Goal: Task Accomplishment & Management: Use online tool/utility

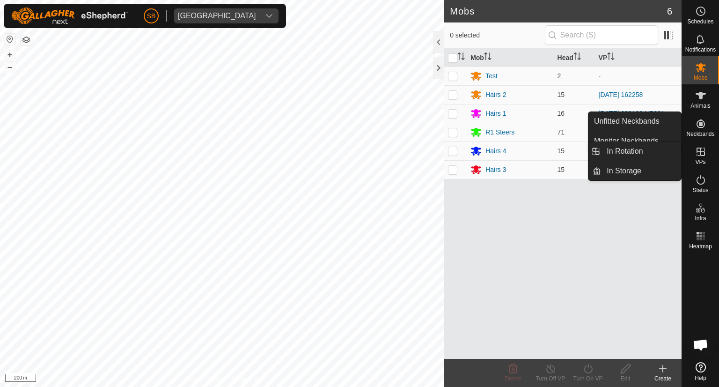
click at [701, 145] on es-virtualpaddocks-svg-icon at bounding box center [700, 151] width 17 height 15
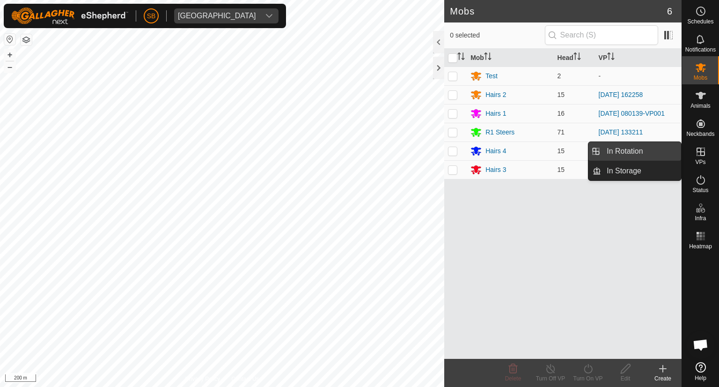
click at [636, 149] on link "In Rotation" at bounding box center [641, 151] width 80 height 19
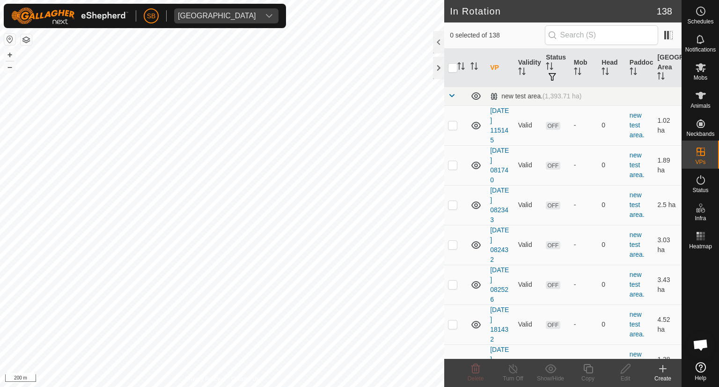
click at [663, 365] on icon at bounding box center [663, 368] width 0 height 7
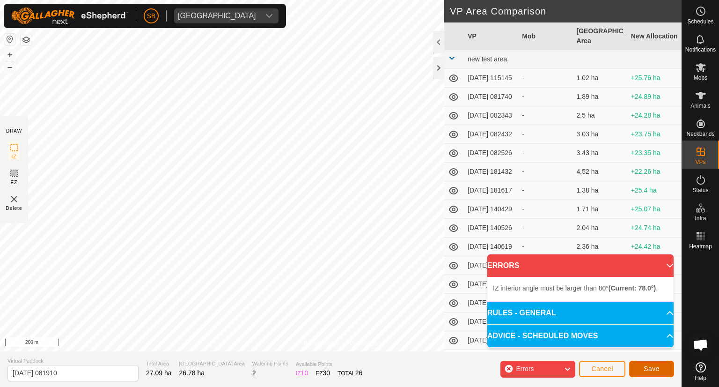
click at [655, 365] on span "Save" at bounding box center [651, 368] width 16 height 7
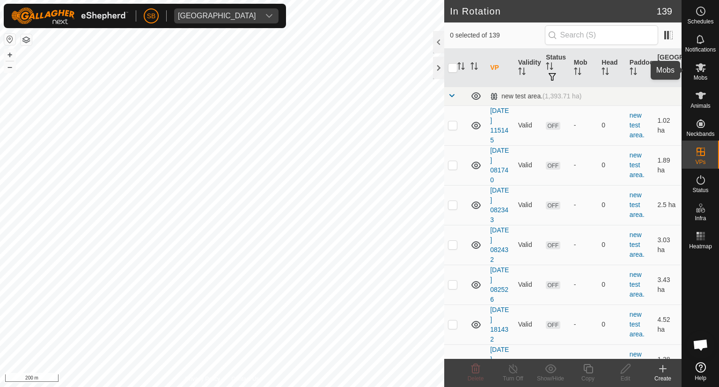
click at [700, 67] on icon at bounding box center [700, 67] width 10 height 9
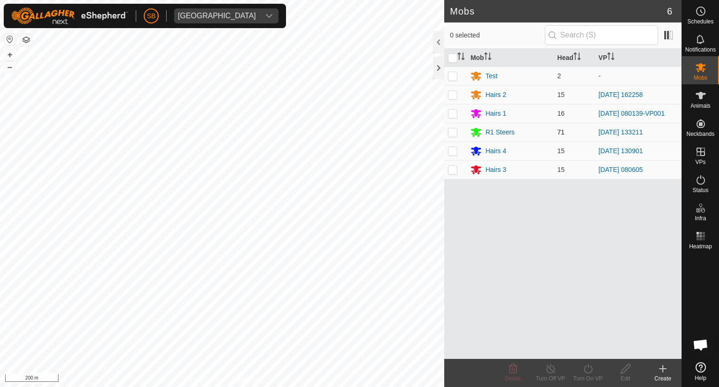
click at [452, 130] on p-checkbox at bounding box center [452, 131] width 9 height 7
checkbox input "true"
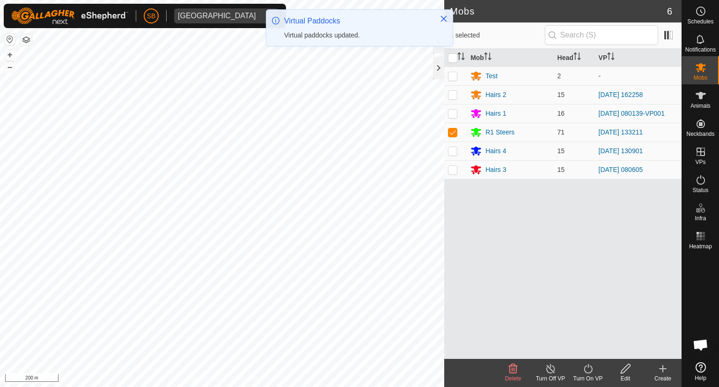
click at [592, 369] on icon at bounding box center [588, 368] width 12 height 11
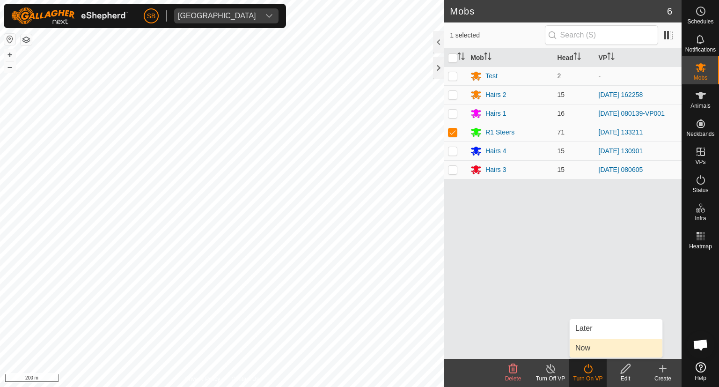
click at [592, 351] on link "Now" at bounding box center [616, 347] width 93 height 19
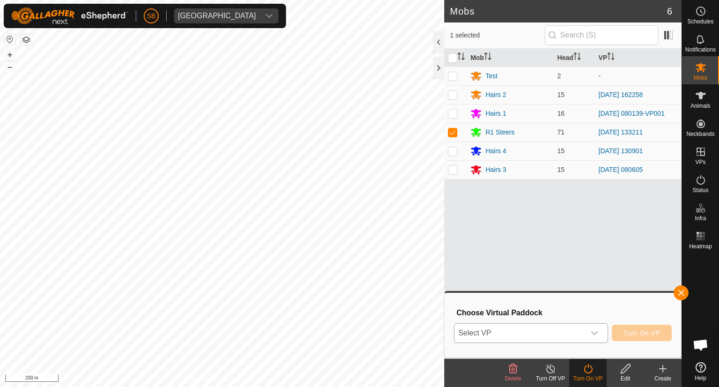
click at [597, 329] on icon "dropdown trigger" at bounding box center [594, 332] width 7 height 7
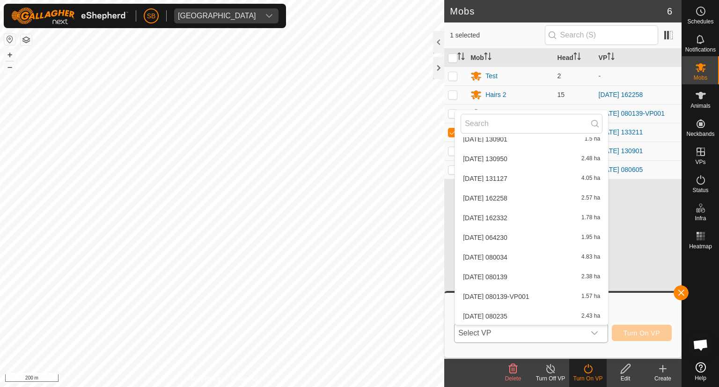
scroll to position [2565, 0]
click at [631, 265] on div "Mob Head VP Test 2 - Hairs 2 15 [DATE] 162258 Hairs 1 16 [DATE] 080139-VP001 R1…" at bounding box center [562, 204] width 237 height 310
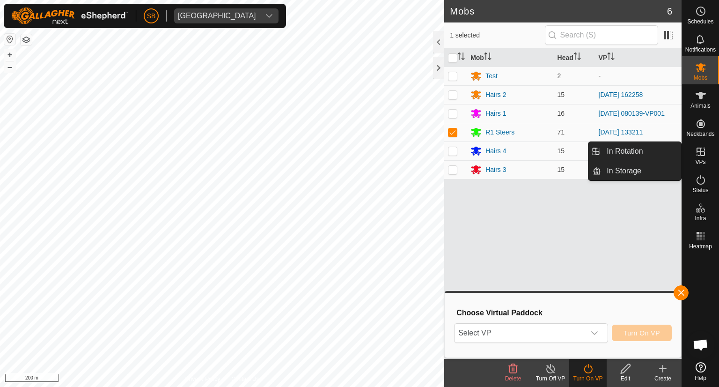
click at [700, 155] on icon at bounding box center [700, 151] width 8 height 8
click at [638, 146] on link "In Rotation" at bounding box center [641, 151] width 80 height 19
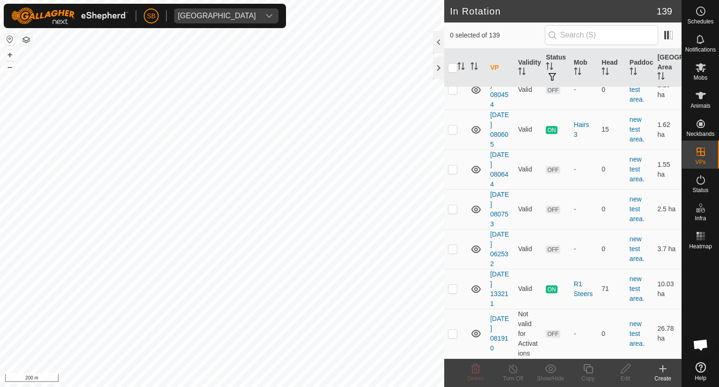
scroll to position [5980, 0]
click at [452, 333] on p-checkbox at bounding box center [452, 332] width 9 height 7
checkbox input "true"
click at [624, 369] on icon at bounding box center [626, 368] width 12 height 11
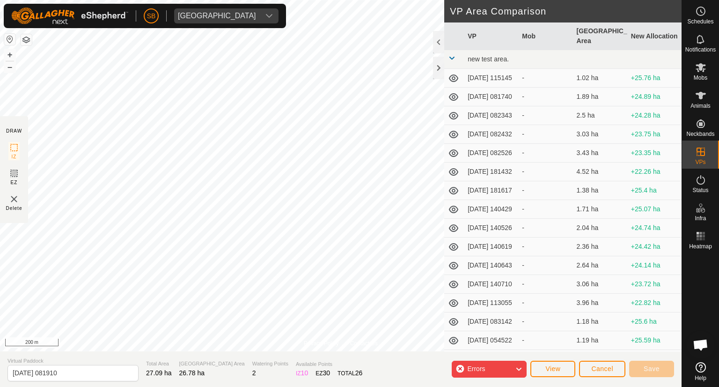
click at [519, 367] on icon at bounding box center [518, 369] width 7 height 12
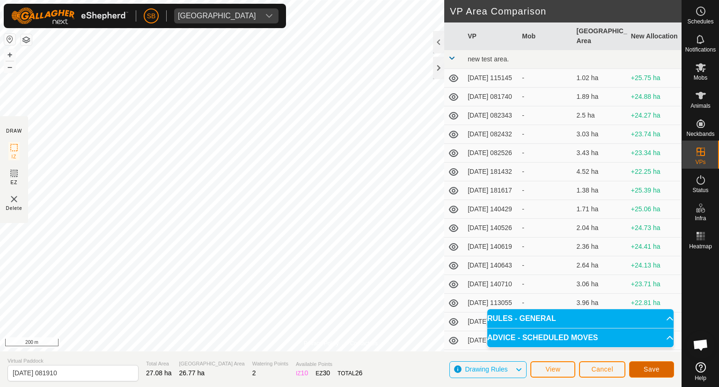
click at [656, 366] on span "Save" at bounding box center [651, 368] width 16 height 7
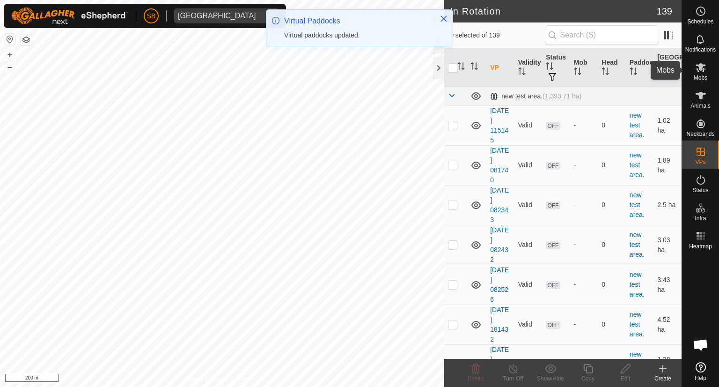
click at [702, 68] on icon at bounding box center [700, 67] width 11 height 11
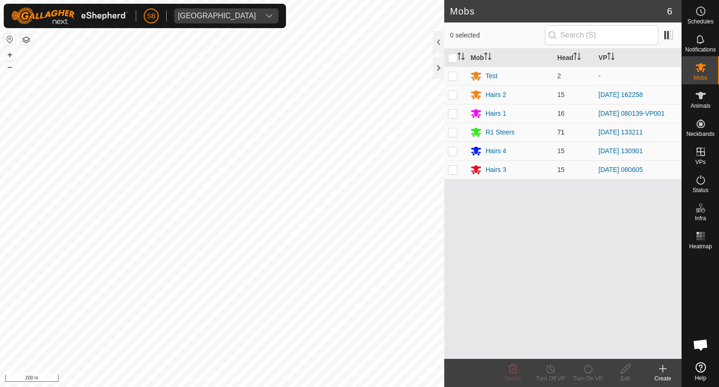
click at [453, 132] on p-checkbox at bounding box center [452, 131] width 9 height 7
checkbox input "true"
click at [586, 374] on div "Turn On VP" at bounding box center [587, 378] width 37 height 8
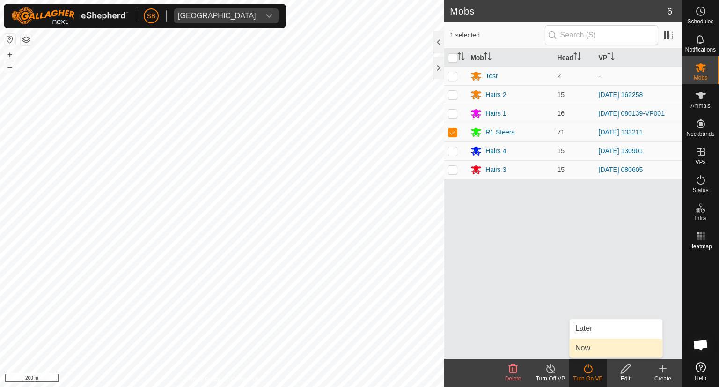
click at [585, 346] on link "Now" at bounding box center [616, 347] width 93 height 19
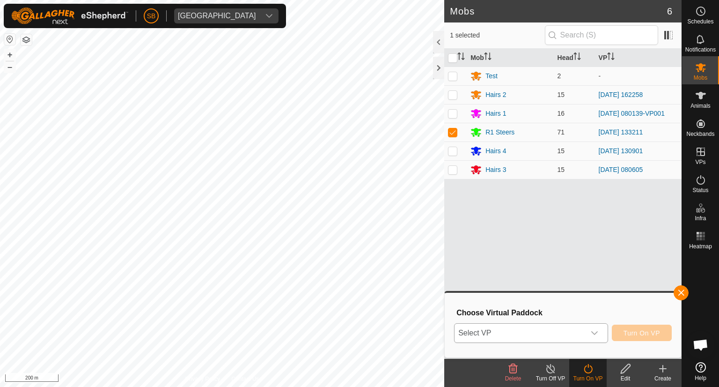
click at [595, 335] on icon "dropdown trigger" at bounding box center [594, 332] width 7 height 7
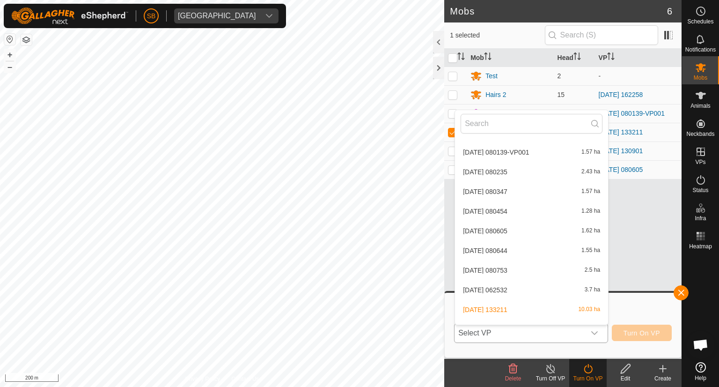
scroll to position [2565, 0]
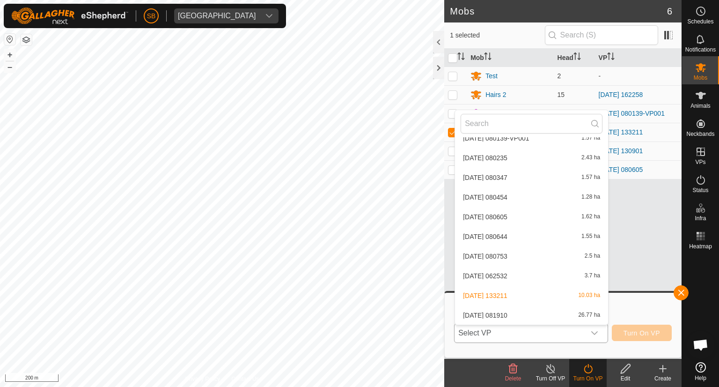
click at [505, 313] on li "[DATE] 081910 26.77 ha" at bounding box center [531, 315] width 153 height 19
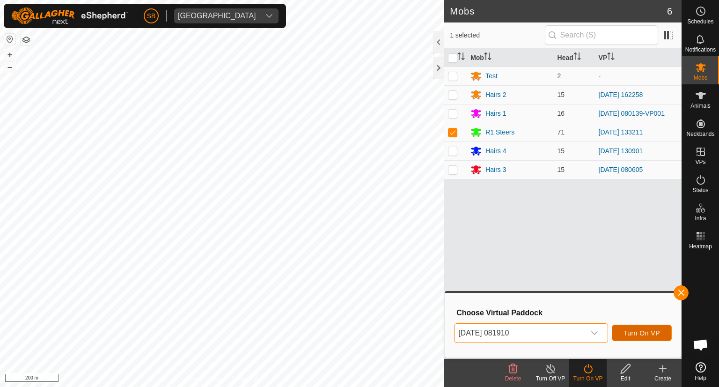
click at [645, 330] on span "Turn On VP" at bounding box center [641, 332] width 37 height 7
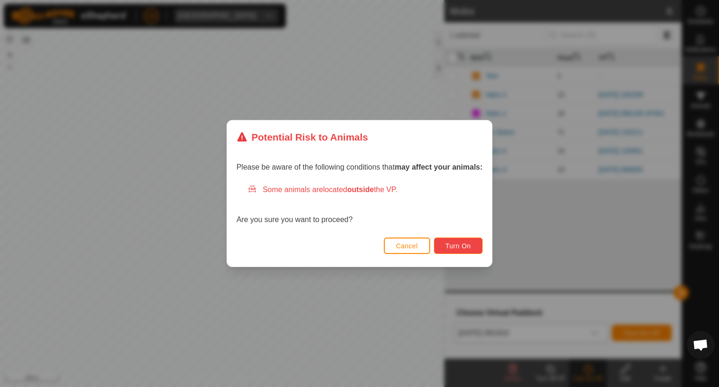
click at [470, 248] on span "Turn On" at bounding box center [458, 245] width 25 height 7
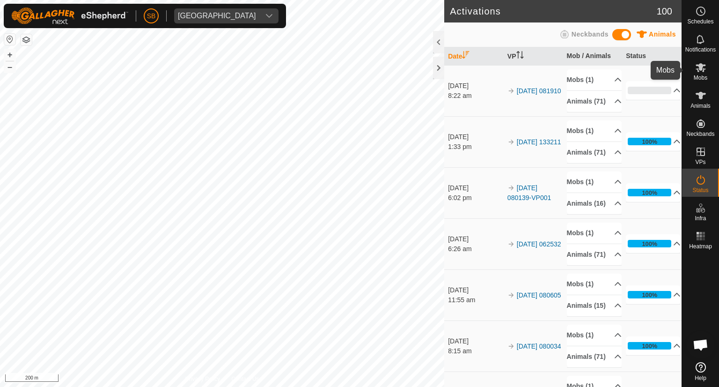
click at [701, 63] on icon at bounding box center [700, 67] width 10 height 9
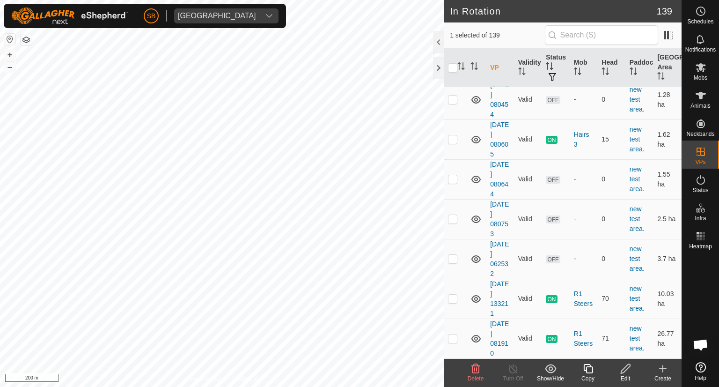
scroll to position [5970, 0]
click at [452, 338] on p-checkbox at bounding box center [452, 337] width 9 height 7
checkbox input "false"
